Goal: Obtain resource: Download file/media

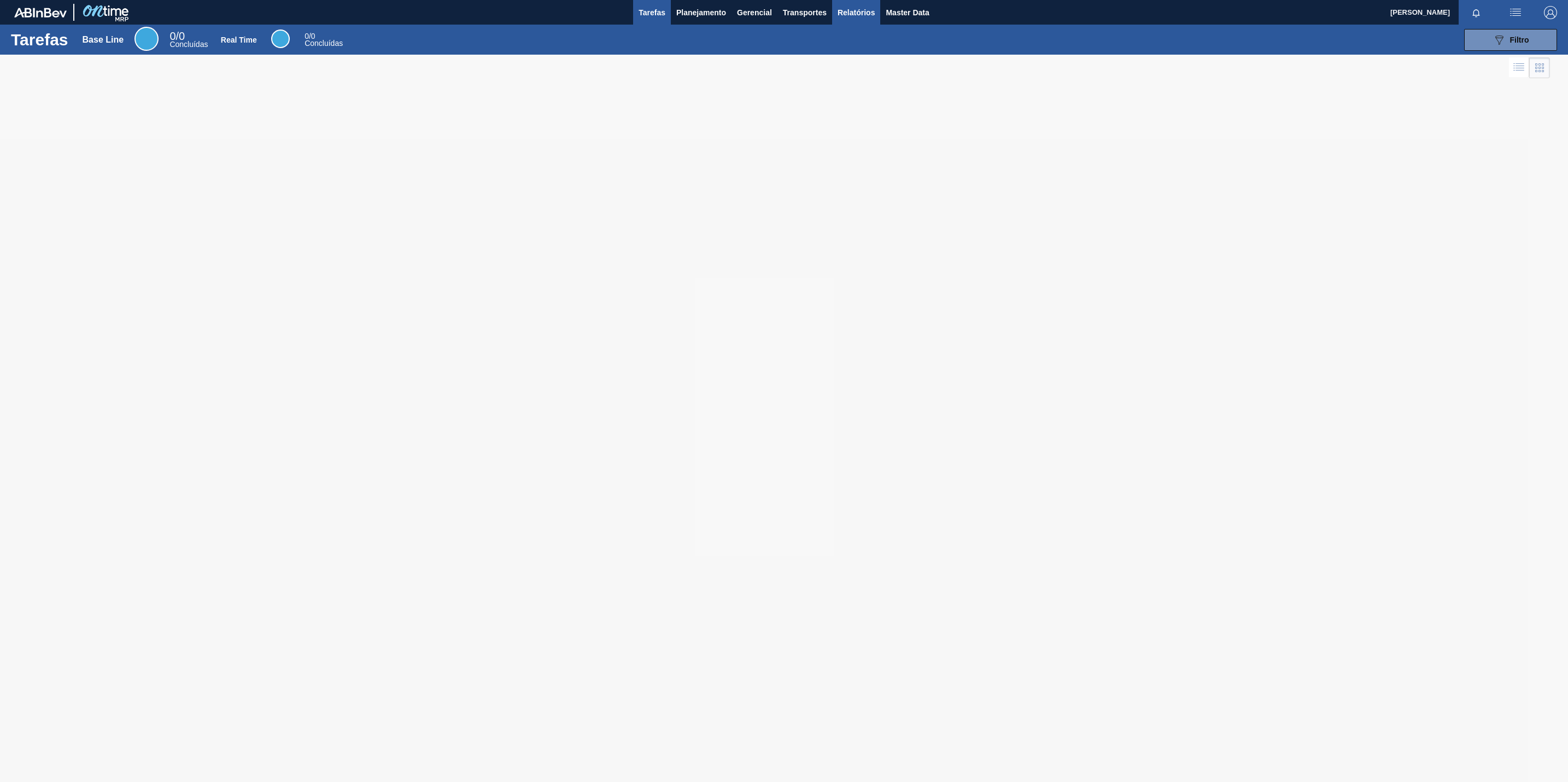
click at [847, 11] on span "Relatórios" at bounding box center [856, 12] width 37 height 13
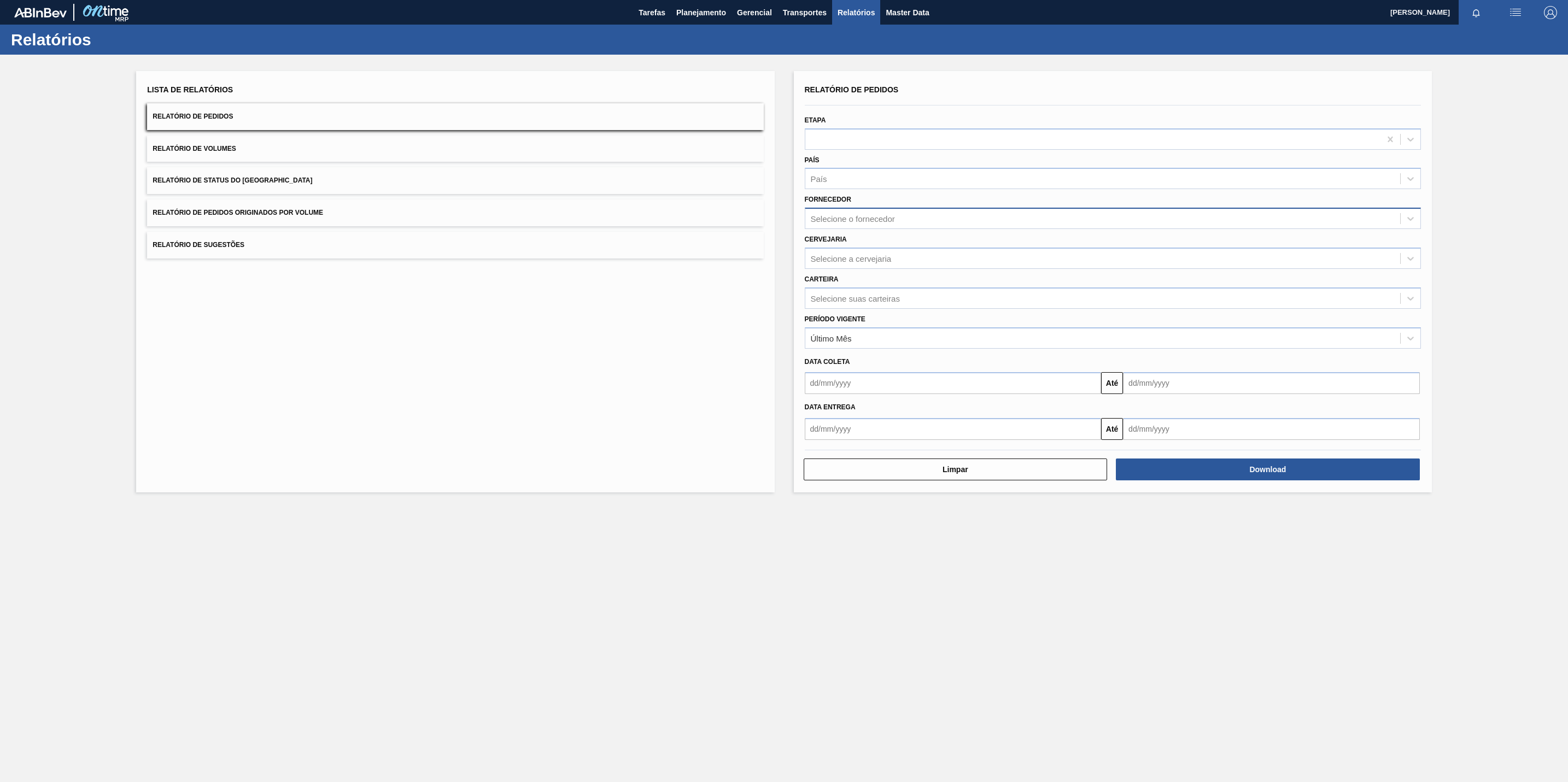
click at [845, 211] on div "Selecione o fornecedor" at bounding box center [1103, 219] width 595 height 16
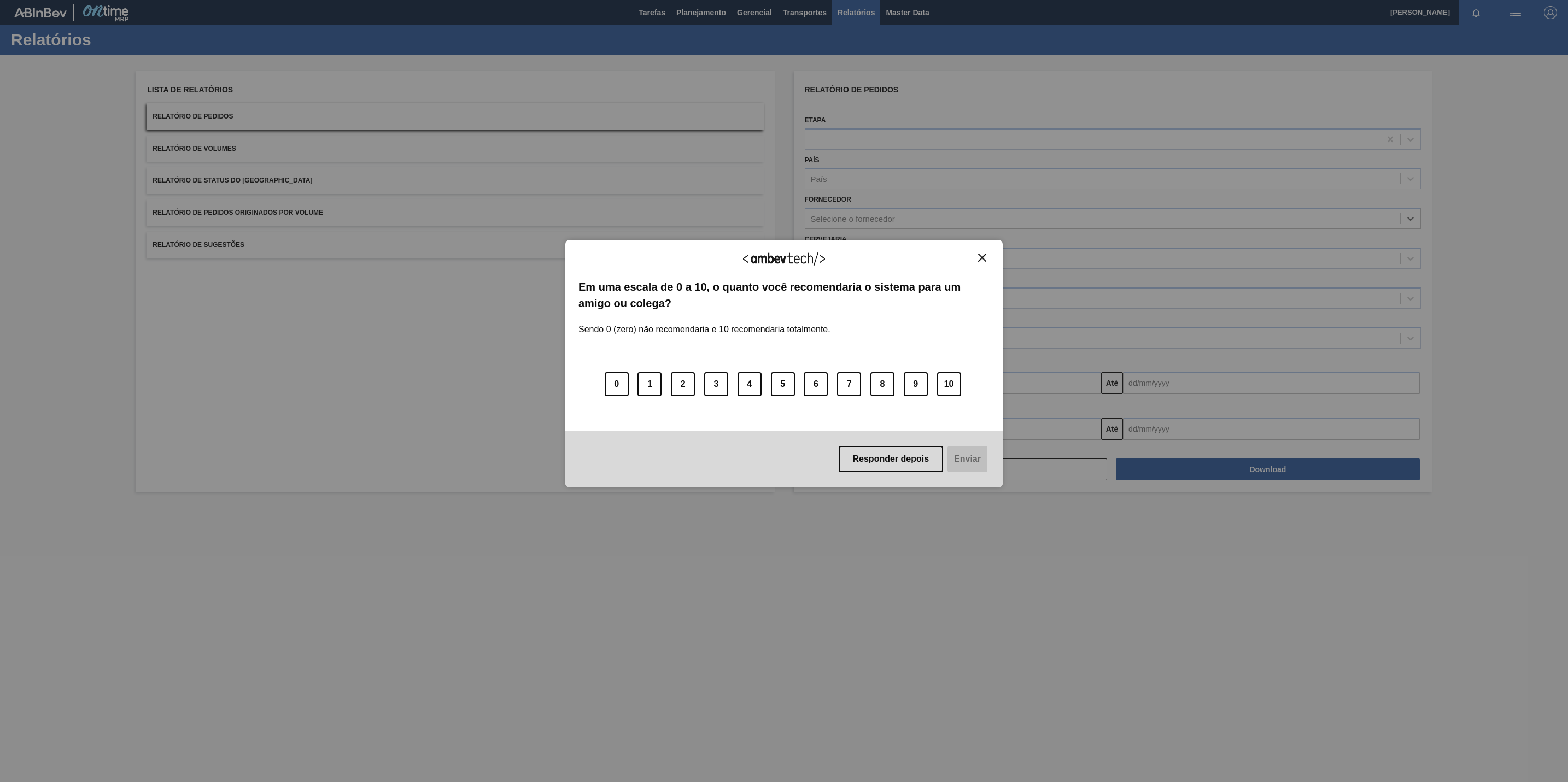
click at [977, 253] on button "Close" at bounding box center [982, 257] width 15 height 9
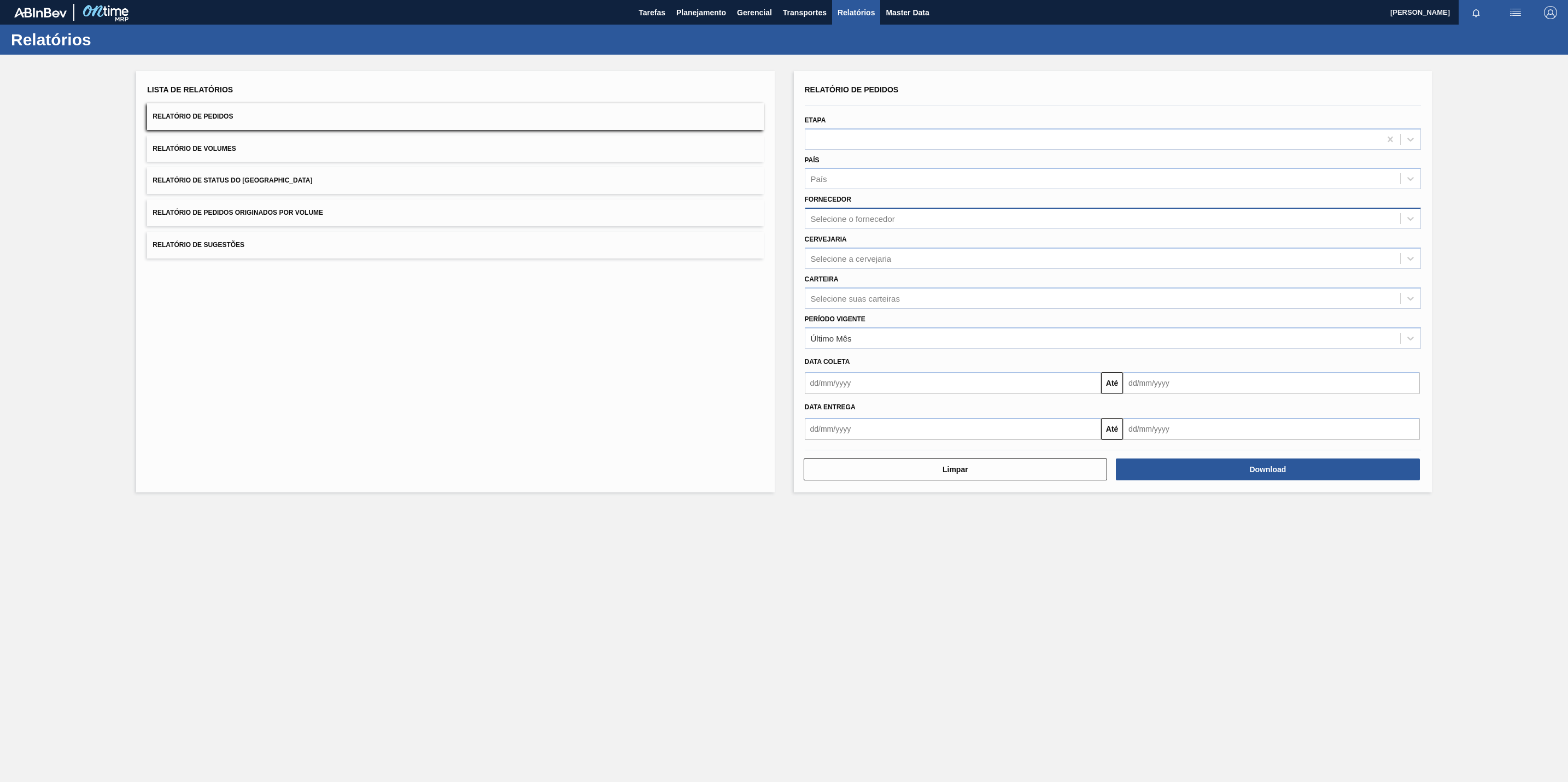
click at [930, 221] on div "Selecione o fornecedor" at bounding box center [1103, 219] width 595 height 16
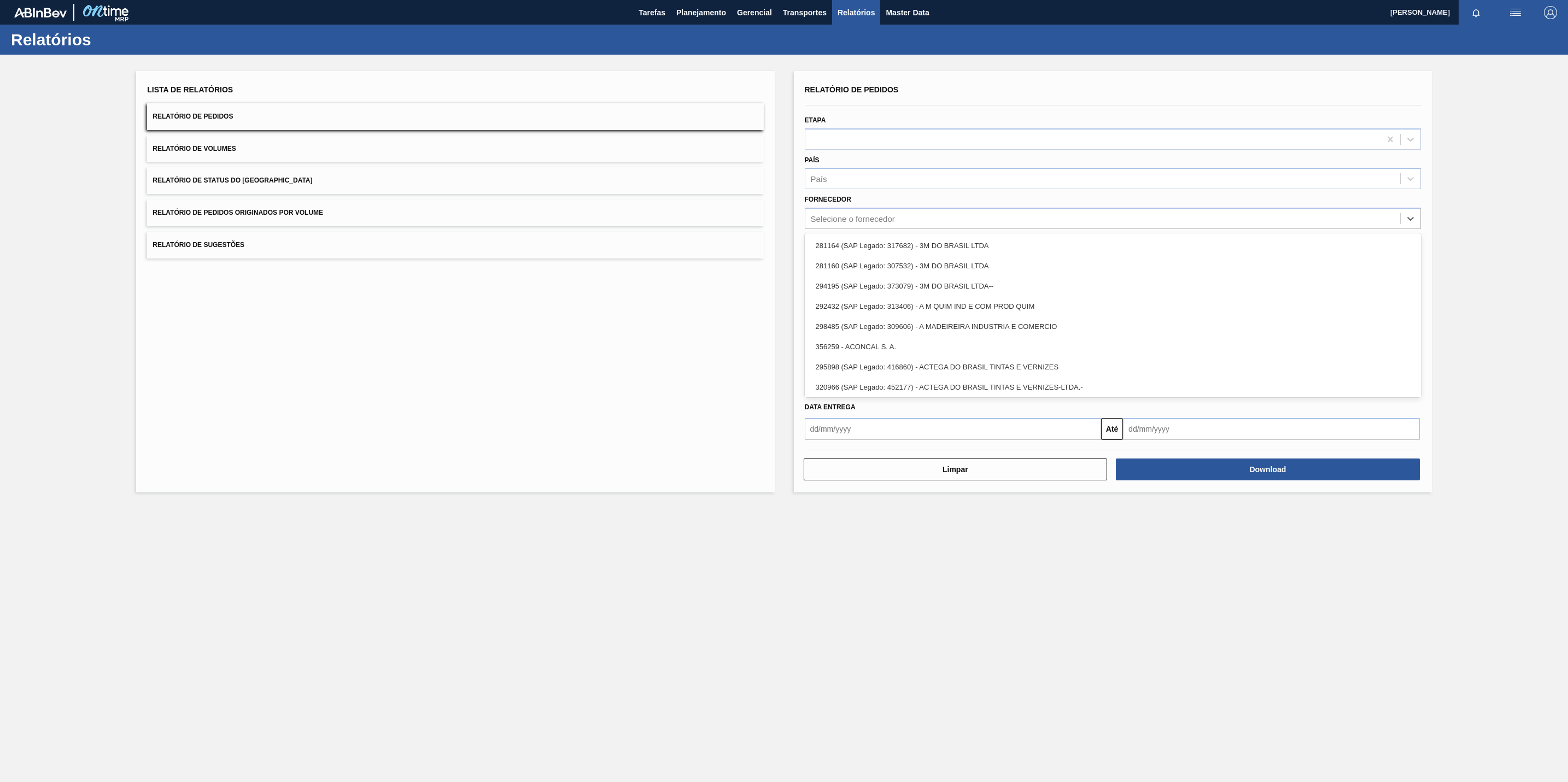
paste input "289877"
type input "289877"
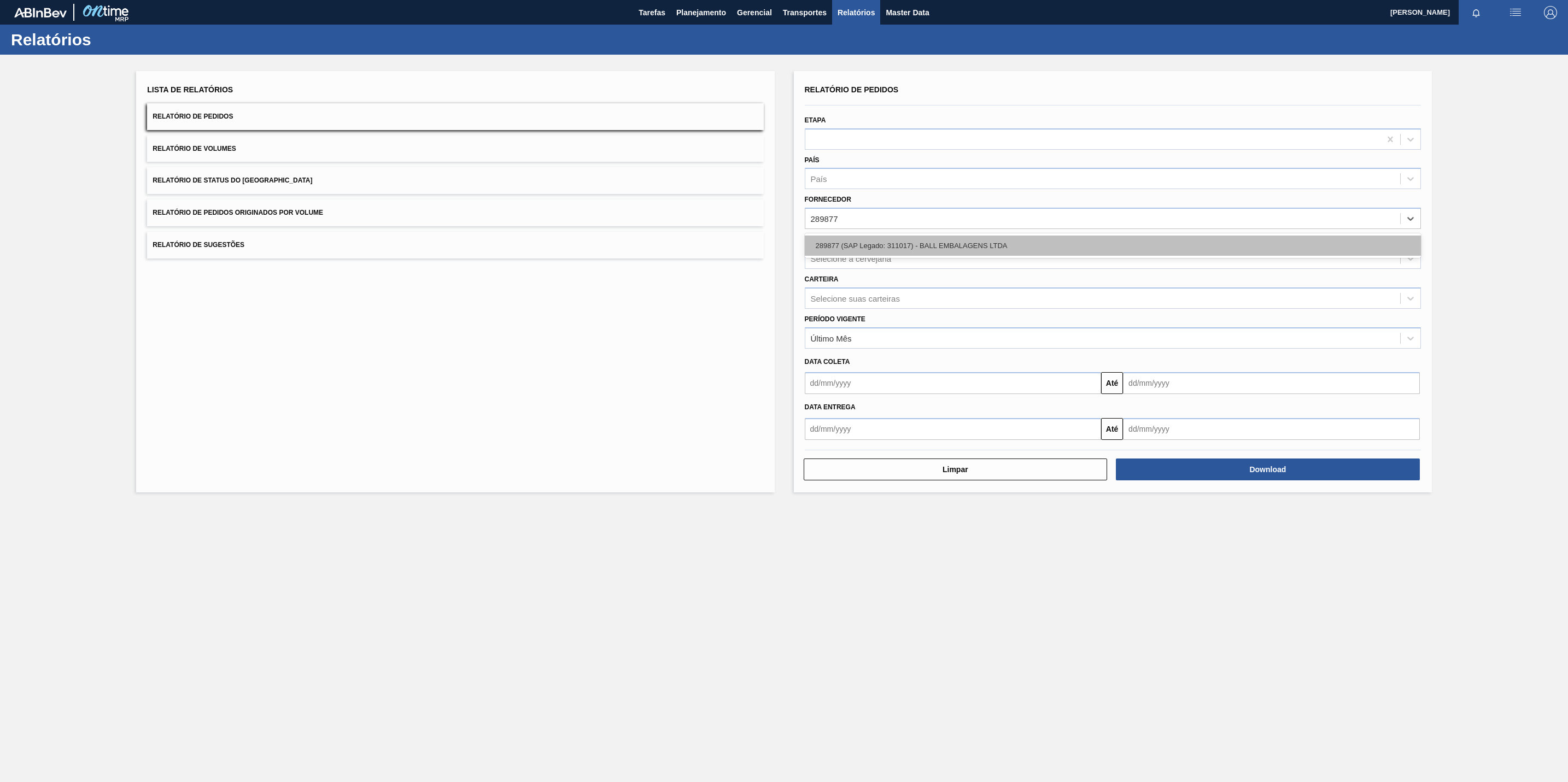
click at [907, 249] on div "289877 (SAP Legado: 311017) - BALL EMBALAGENS LTDA" at bounding box center [1113, 245] width 616 height 20
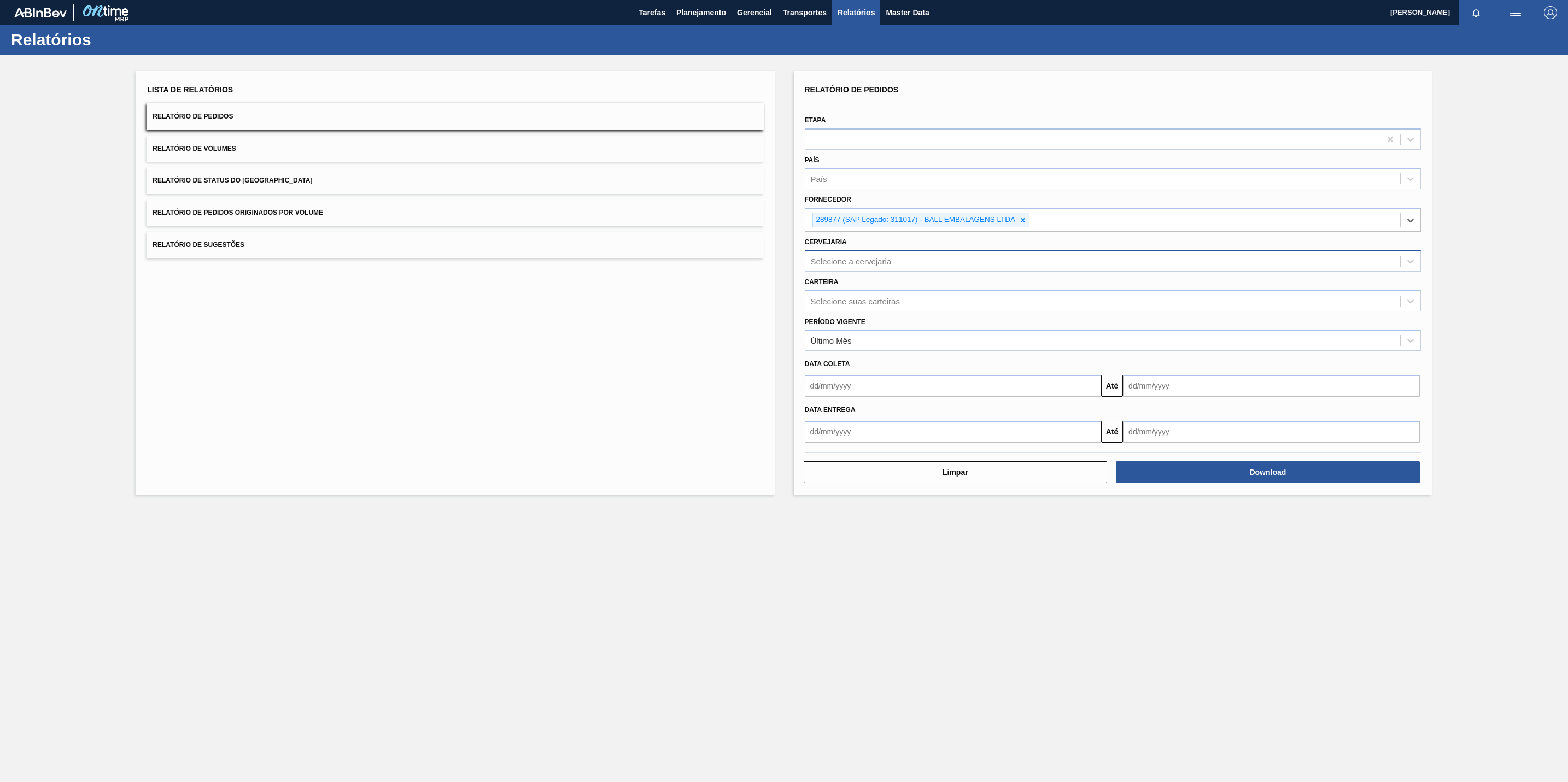
click at [866, 255] on div "Selecione a cervejaria" at bounding box center [1103, 261] width 595 height 16
type input "jua"
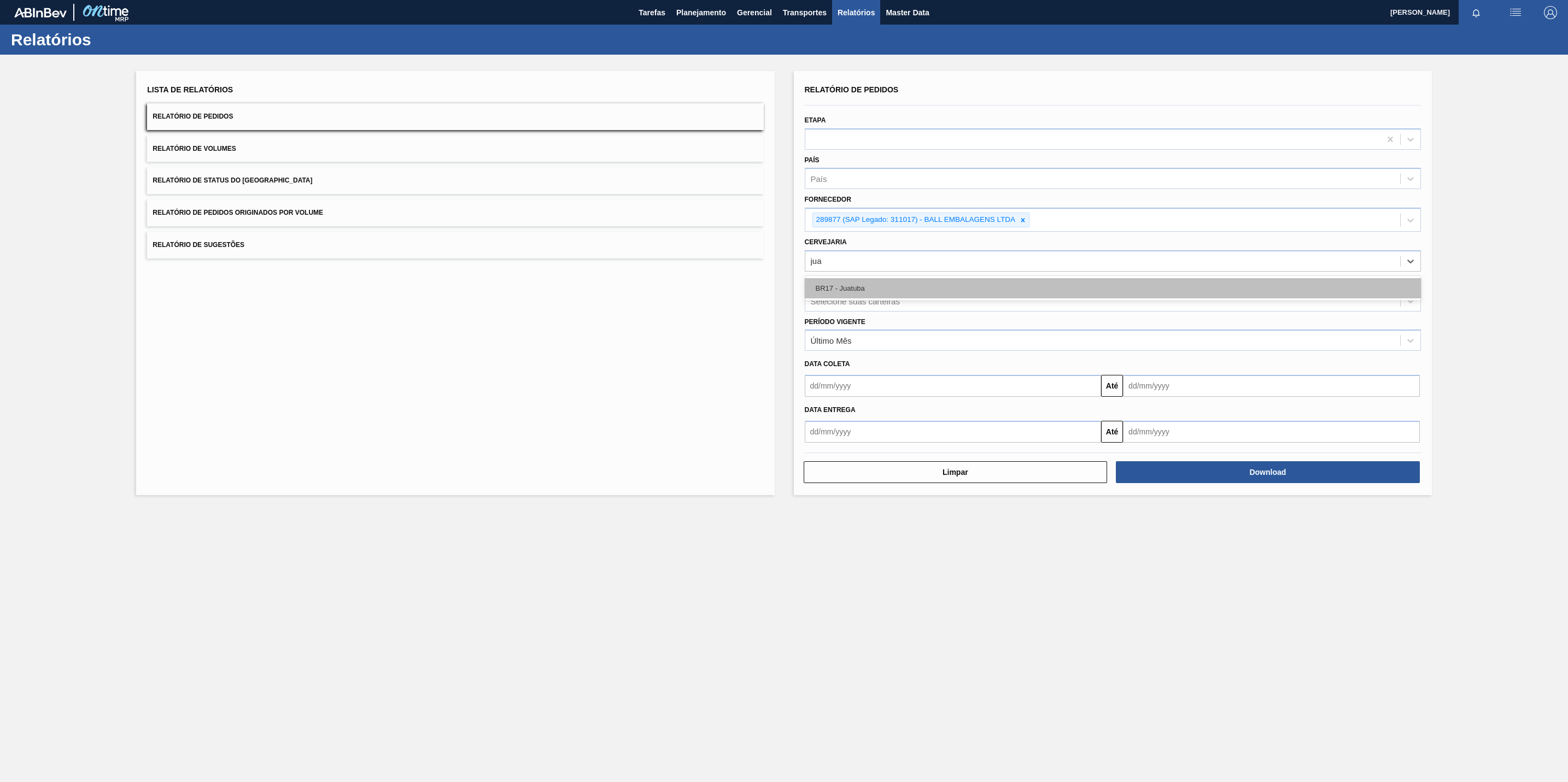
click at [881, 279] on div "BR17 - Juatuba" at bounding box center [1113, 288] width 616 height 20
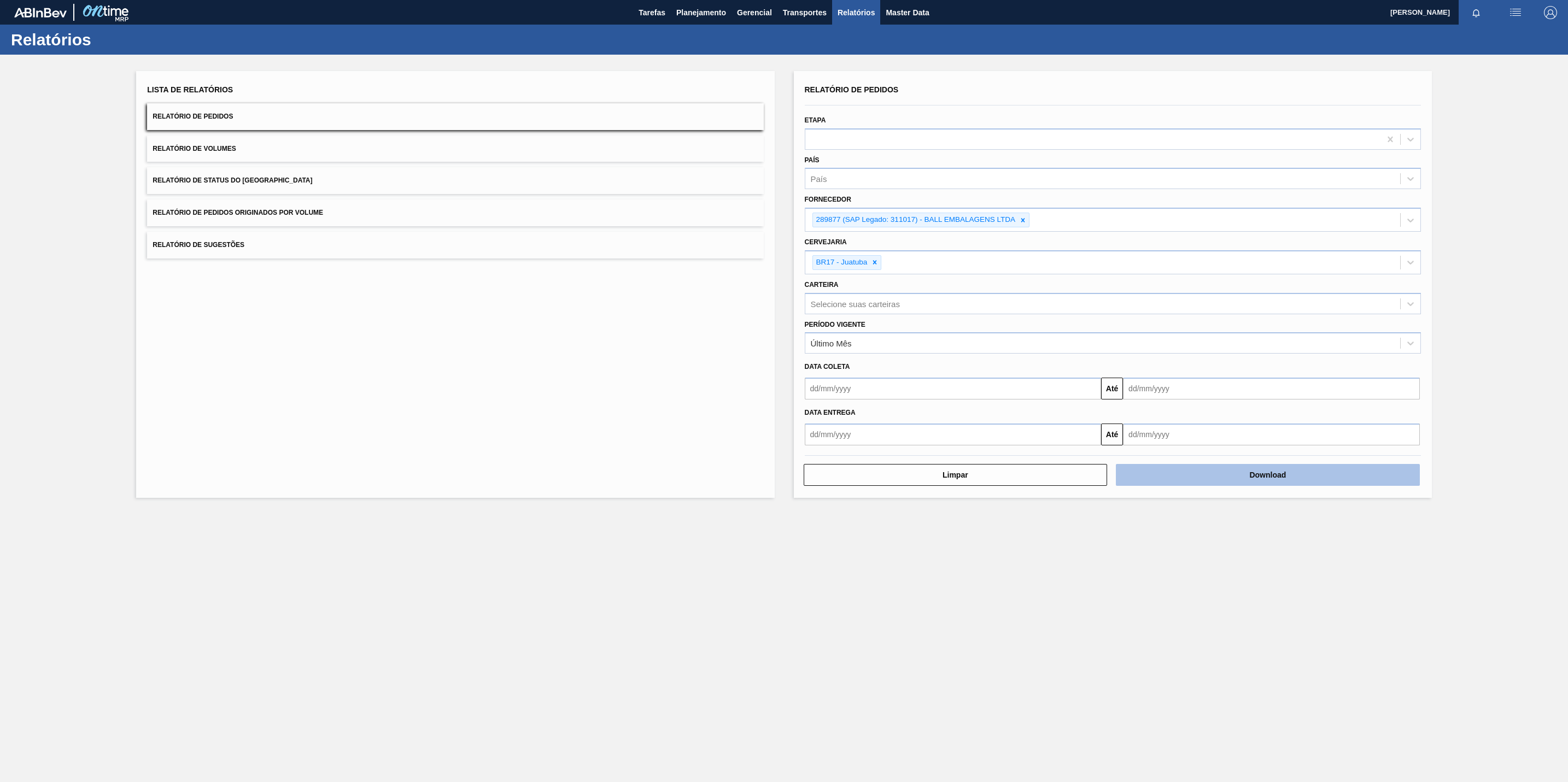
click at [1134, 476] on button "Download" at bounding box center [1268, 474] width 304 height 22
